Goal: Task Accomplishment & Management: Manage account settings

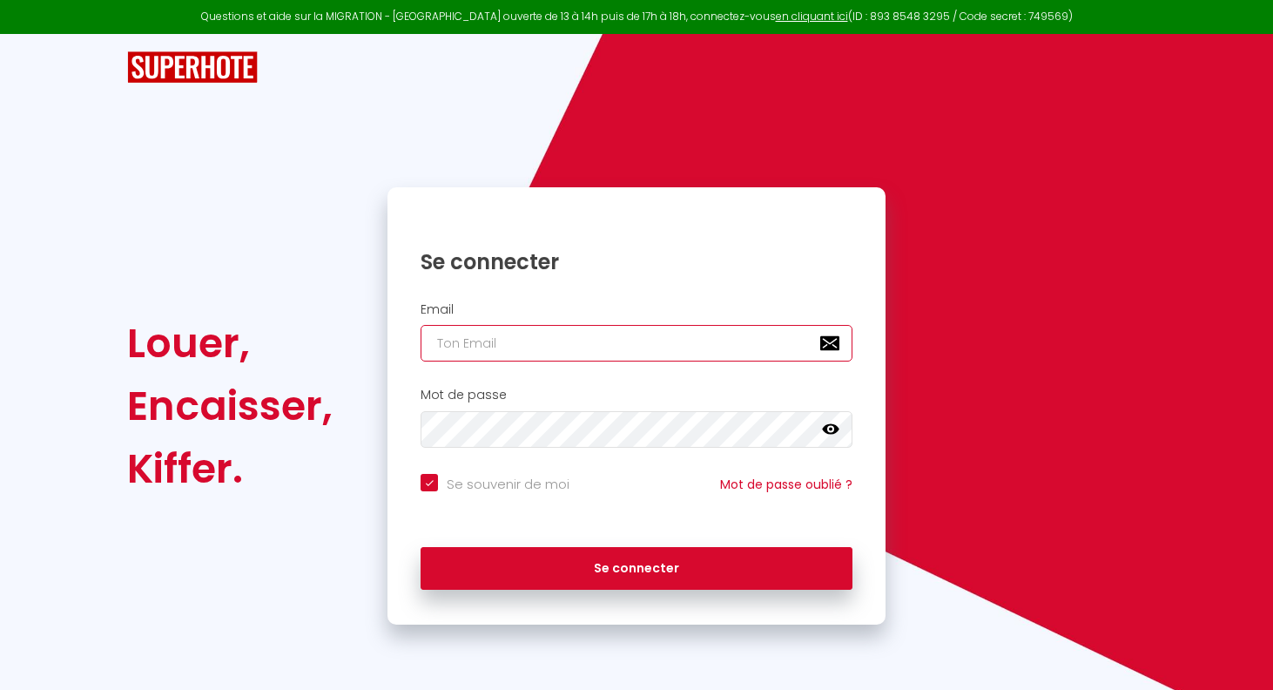
type input "[EMAIL_ADDRESS][DOMAIN_NAME]"
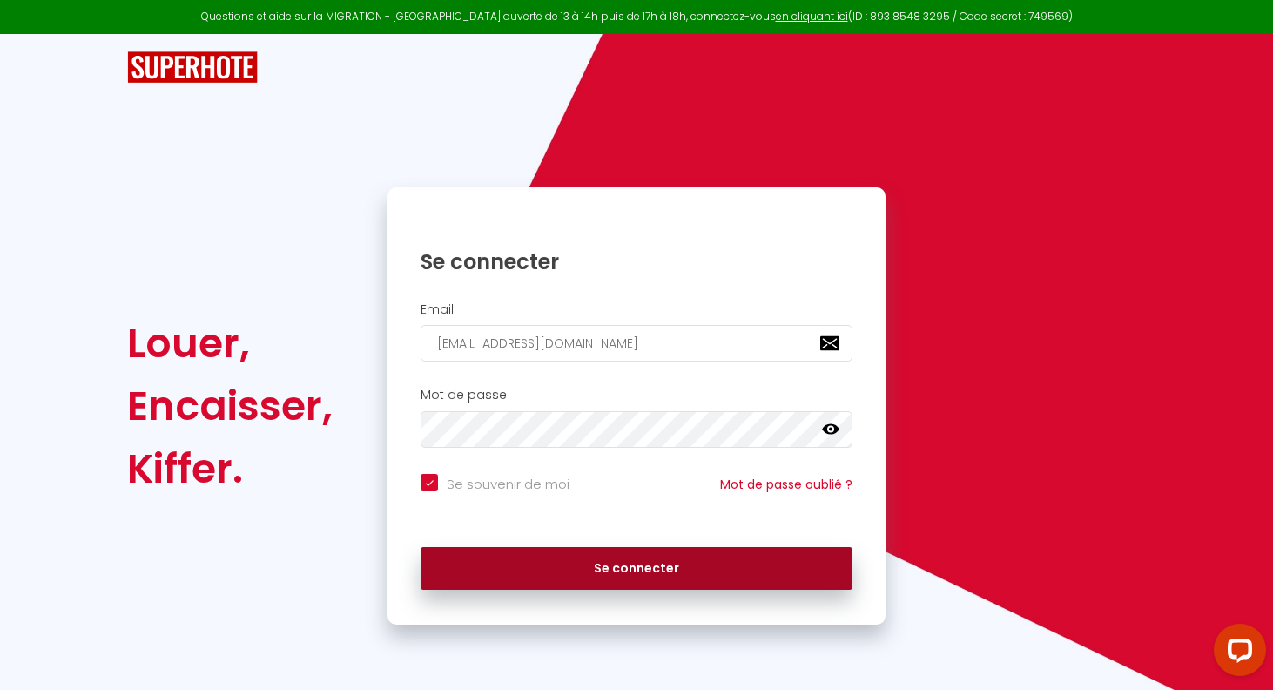
click at [609, 573] on button "Se connecter" at bounding box center [637, 569] width 432 height 44
checkbox input "true"
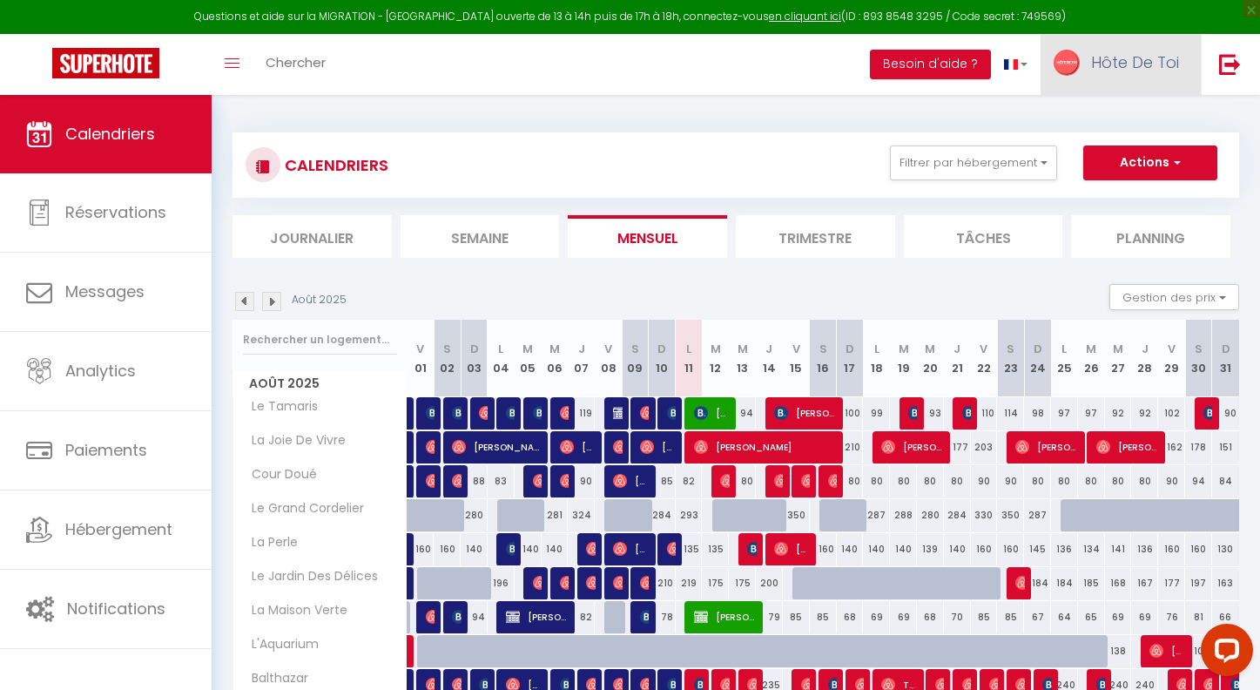
click at [1122, 63] on span "Hôte De Toi" at bounding box center [1135, 62] width 88 height 22
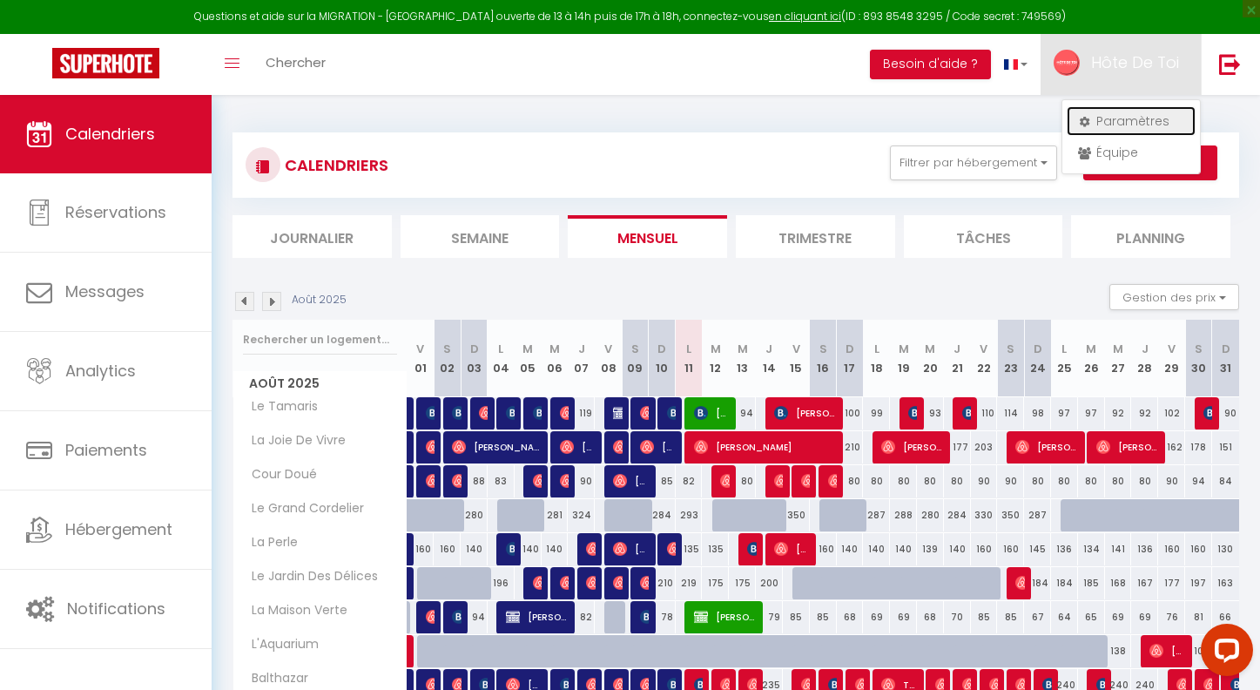
click at [1114, 127] on link "Paramètres" at bounding box center [1131, 121] width 129 height 30
select select "28"
select select "fr"
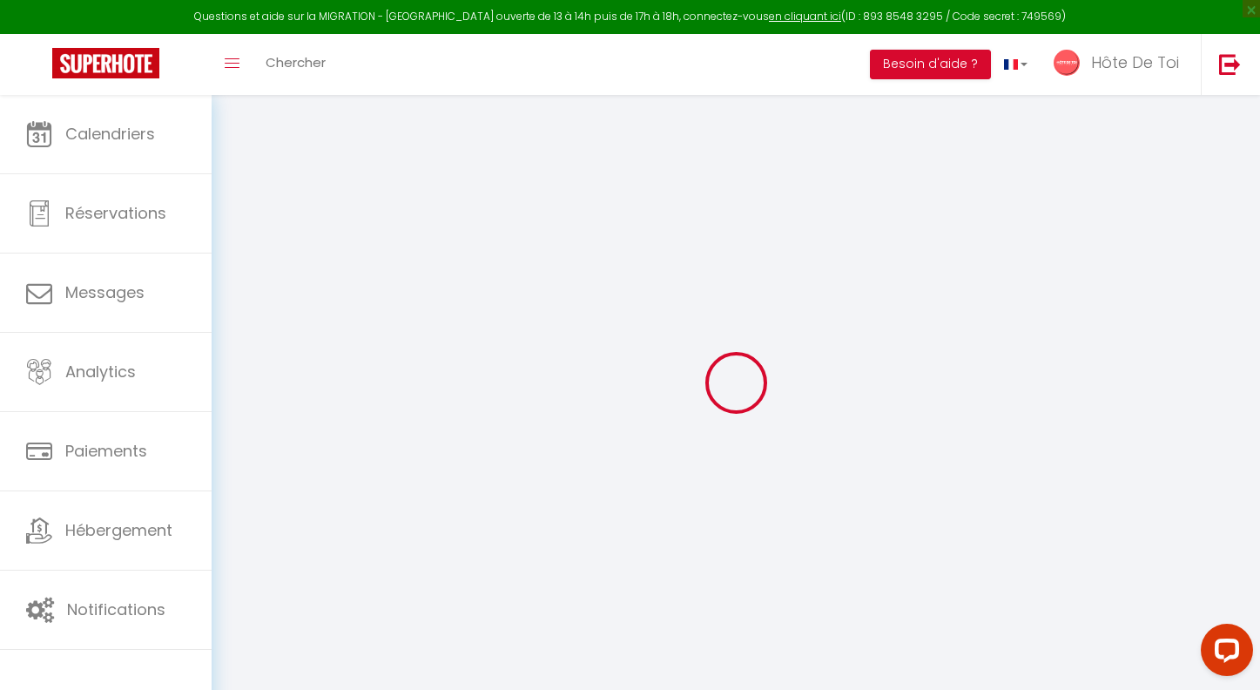
type input "vZRKZRKtGqCdeFZcFLs4OBSYe"
type input "AF8eEIiRjMn655s60NEPiDAdt"
type input "[URL][DOMAIN_NAME]"
select select "fr"
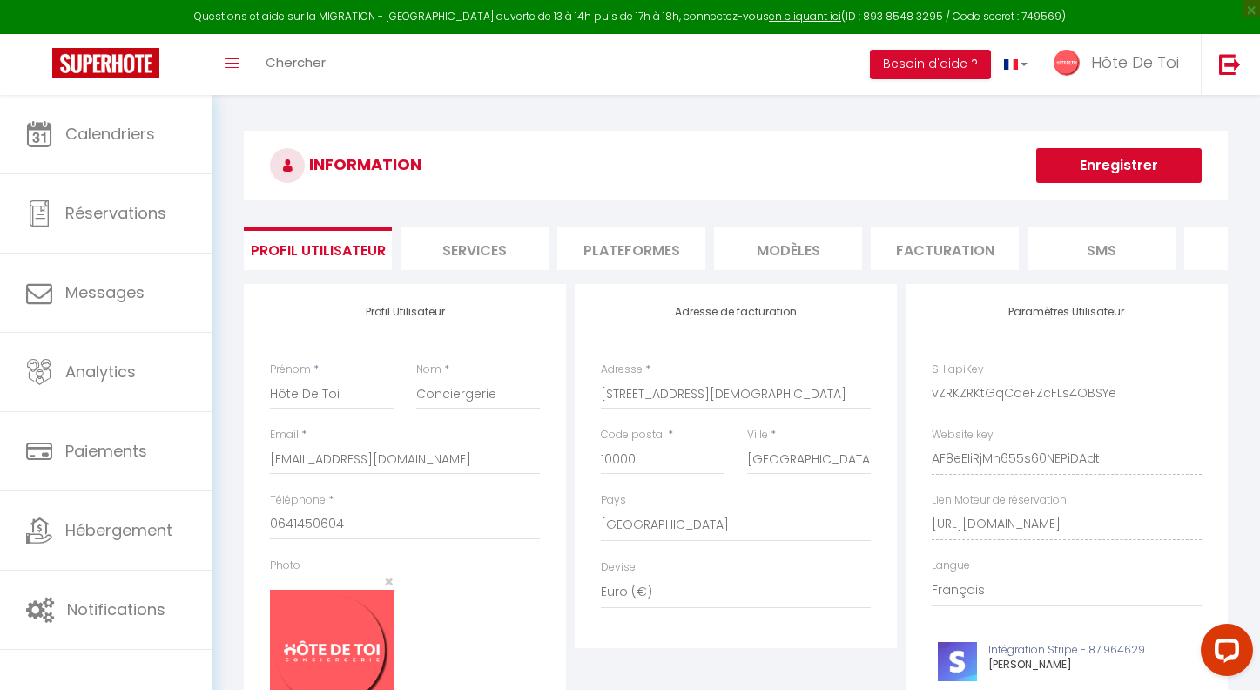
click at [618, 259] on li "Plateformes" at bounding box center [631, 248] width 148 height 43
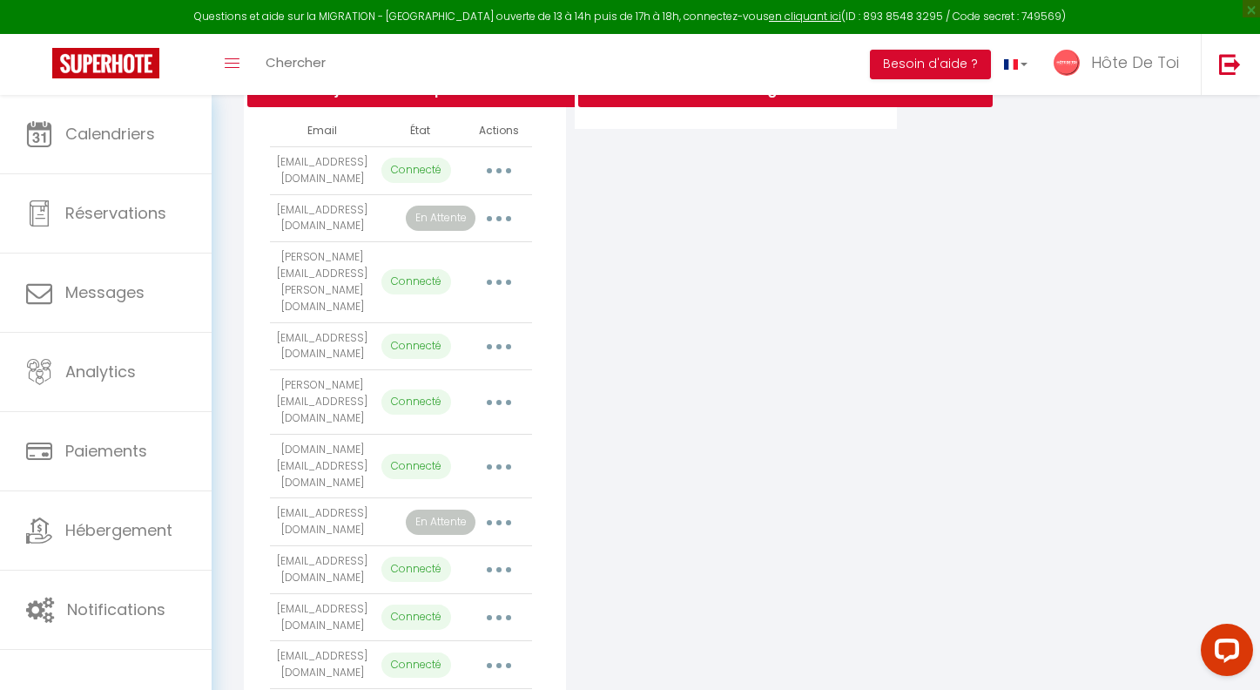
scroll to position [534, 0]
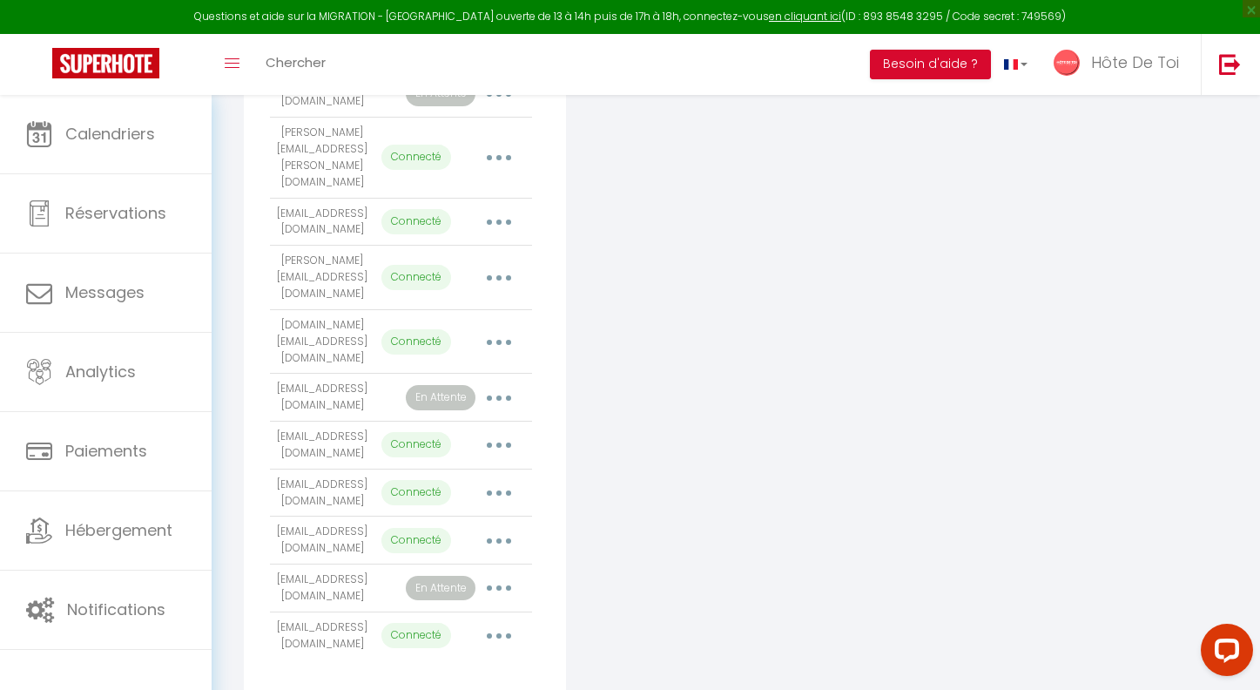
click at [314, 564] on td "[EMAIL_ADDRESS][DOMAIN_NAME]" at bounding box center [322, 588] width 104 height 48
copy tr "[EMAIL_ADDRESS][DOMAIN_NAME]"
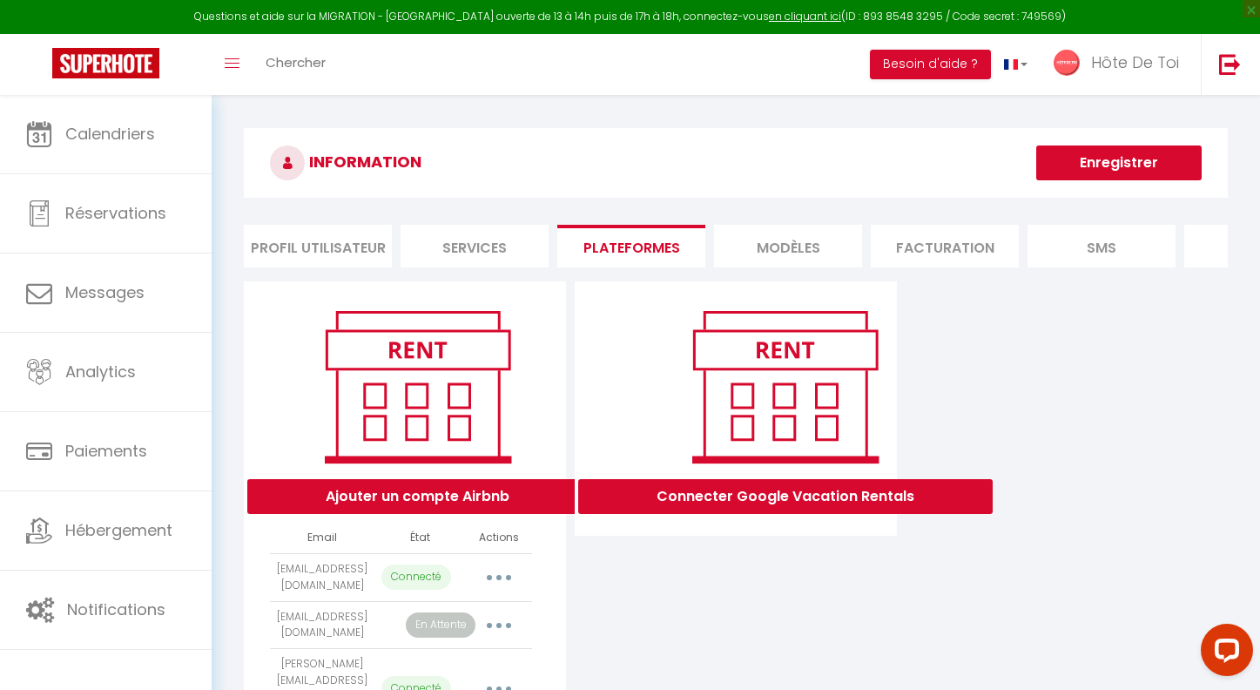
scroll to position [0, 0]
